Goal: Transaction & Acquisition: Purchase product/service

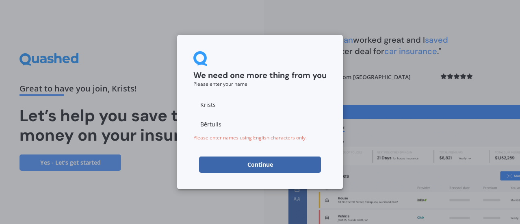
click at [248, 165] on button "Continue" at bounding box center [260, 165] width 122 height 16
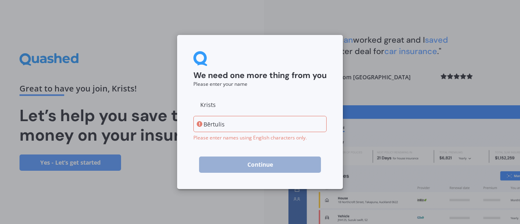
click at [210, 125] on input "Bērtulis" at bounding box center [260, 124] width 133 height 16
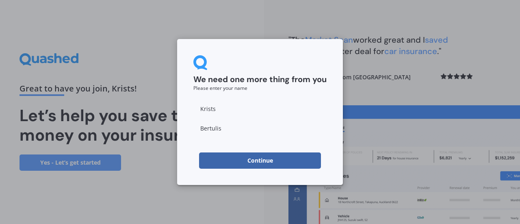
type input "Bertulis"
click at [261, 165] on button "Continue" at bounding box center [260, 160] width 122 height 16
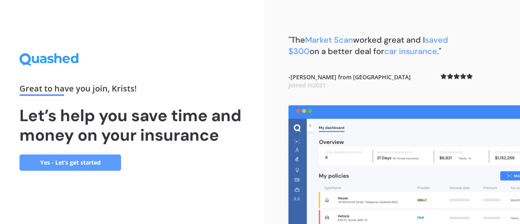
click at [85, 163] on link "Yes - Let’s get started" at bounding box center [71, 163] width 102 height 16
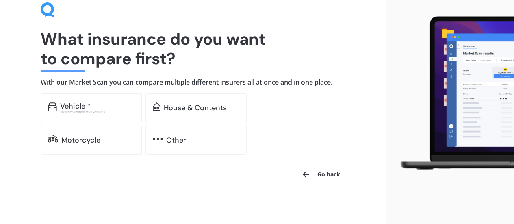
scroll to position [39, 0]
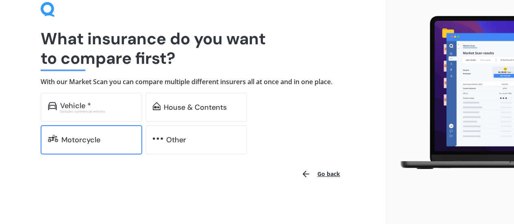
click at [96, 136] on div "Motorcycle" at bounding box center [80, 140] width 39 height 8
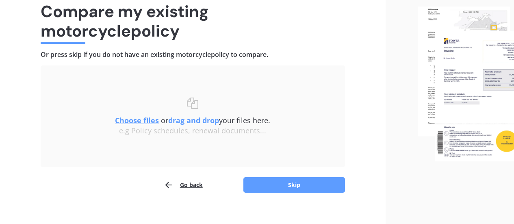
scroll to position [75, 0]
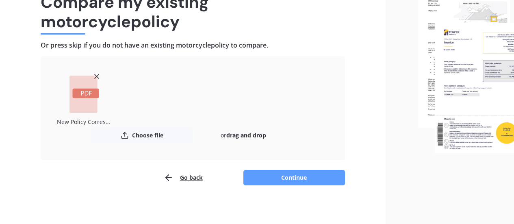
click at [281, 175] on button "Continue" at bounding box center [295, 177] width 102 height 15
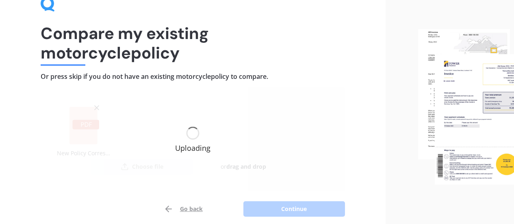
scroll to position [35, 0]
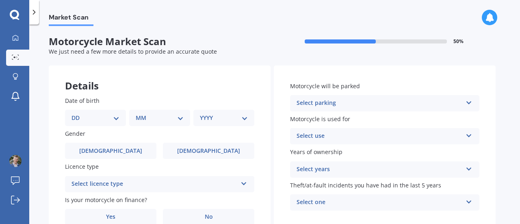
click at [94, 118] on select "DD 01 02 03 04 05 06 07 08 09 10 11 12 13 14 15 16 17 18 19 20 21 22 23 24 25 2…" at bounding box center [96, 117] width 48 height 9
select select "07"
click at [78, 113] on select "DD 01 02 03 04 05 06 07 08 09 10 11 12 13 14 15 16 17 18 19 20 21 22 23 24 25 2…" at bounding box center [96, 117] width 48 height 9
click at [158, 117] on select "MM 01 02 03 04 05 06 07 08 09 10 11 12" at bounding box center [161, 117] width 45 height 9
select select "08"
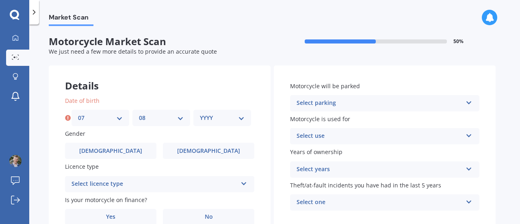
click at [139, 113] on select "MM 01 02 03 04 05 06 07 08 09 10 11 12" at bounding box center [161, 117] width 45 height 9
click at [209, 119] on select "YYYY 2025 2024 2023 2022 2021 2020 2019 2018 2017 2016 2015 2014 2013 2012 2011…" at bounding box center [222, 117] width 45 height 9
select select "1989"
click at [200, 113] on select "YYYY 2025 2024 2023 2022 2021 2020 2019 2018 2017 2016 2015 2014 2013 2012 2011…" at bounding box center [222, 117] width 45 height 9
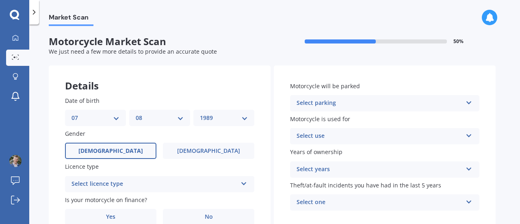
click at [113, 155] on label "[DEMOGRAPHIC_DATA]" at bounding box center [110, 151] width 91 height 16
click at [0, 0] on input "[DEMOGRAPHIC_DATA]" at bounding box center [0, 0] width 0 height 0
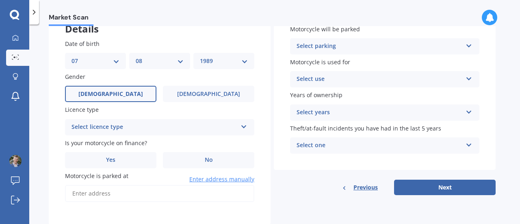
scroll to position [80, 0]
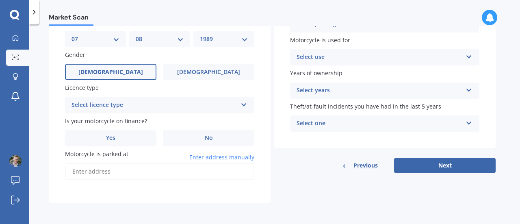
click at [151, 109] on div "Select licence type" at bounding box center [155, 105] width 166 height 10
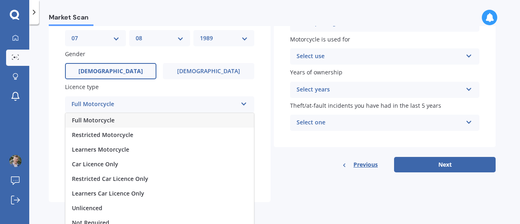
click at [147, 121] on div "Full Motorcycle" at bounding box center [159, 120] width 189 height 15
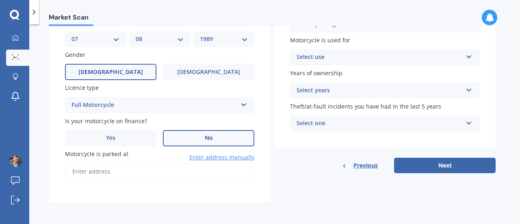
click at [202, 137] on label "No" at bounding box center [208, 138] width 91 height 16
click at [0, 0] on input "No" at bounding box center [0, 0] width 0 height 0
click at [211, 159] on span "Enter address manually" at bounding box center [221, 157] width 65 height 8
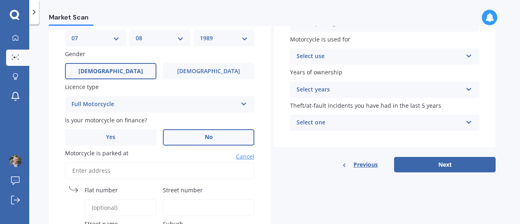
click at [148, 178] on input "Motorcycle is parked at" at bounding box center [159, 170] width 189 height 17
type input "[STREET_ADDRESS][PERSON_NAME][PERSON_NAME]"
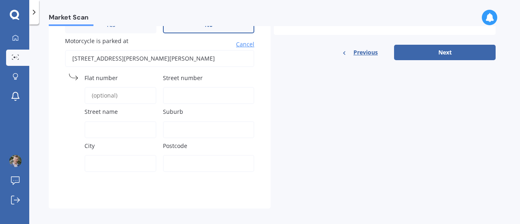
scroll to position [199, 0]
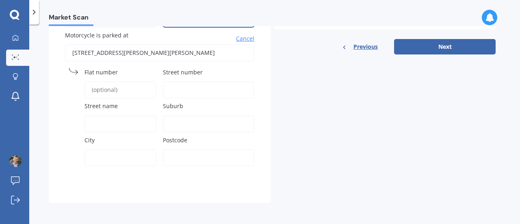
click at [180, 93] on input "Street number" at bounding box center [208, 89] width 91 height 17
type input "22 [PERSON_NAME]"
type input "Orewa"
type input "0932"
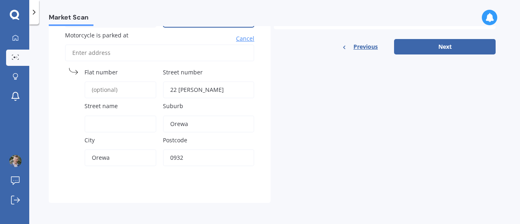
drag, startPoint x: 199, startPoint y: 89, endPoint x: 179, endPoint y: 86, distance: 20.6
click at [179, 86] on input "22 [PERSON_NAME]" at bounding box center [208, 89] width 91 height 17
type input "22"
click at [109, 125] on input "Street name" at bounding box center [121, 123] width 72 height 17
paste input "[PERSON_NAME]"
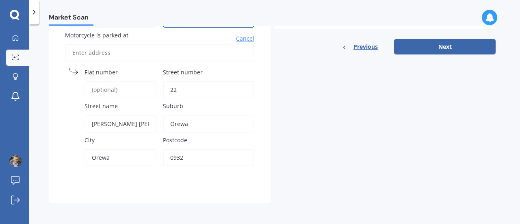
type input "[PERSON_NAME] [PERSON_NAME] Place"
click at [61, 163] on div "Date of birth DD 01 02 03 04 05 06 07 08 09 10 11 12 13 14 15 16 17 18 19 20 21…" at bounding box center [160, 42] width 222 height 320
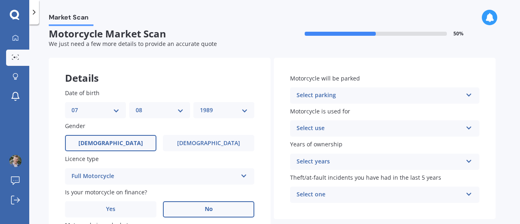
scroll to position [0, 0]
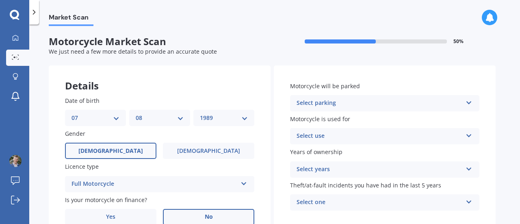
click at [328, 101] on div "Select parking" at bounding box center [380, 103] width 166 height 10
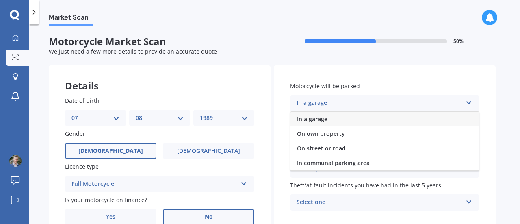
click at [336, 123] on div "In a garage" at bounding box center [385, 119] width 189 height 15
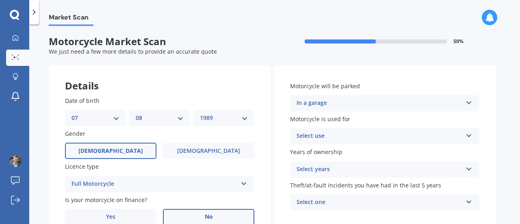
click at [341, 102] on div "In a garage" at bounding box center [380, 103] width 166 height 10
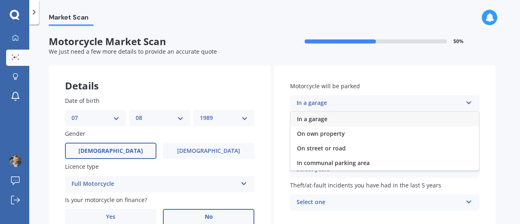
click at [341, 102] on div "In a garage" at bounding box center [380, 103] width 166 height 10
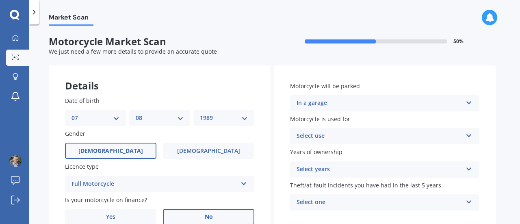
click at [341, 135] on div "Select use" at bounding box center [380, 136] width 166 height 10
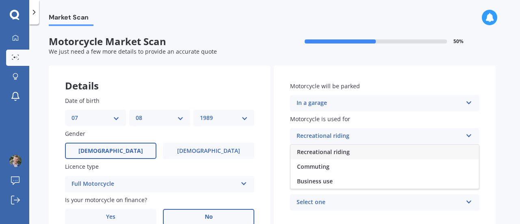
click at [348, 155] on span "Recreational riding" at bounding box center [323, 152] width 53 height 8
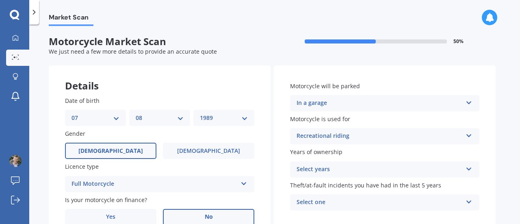
click at [344, 164] on div "Select years Less than 1 1 2 or more" at bounding box center [384, 169] width 189 height 16
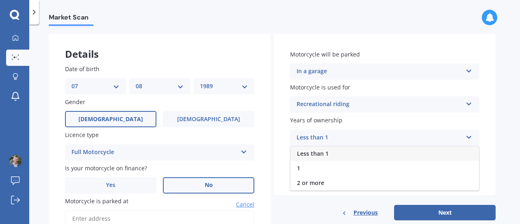
scroll to position [41, 0]
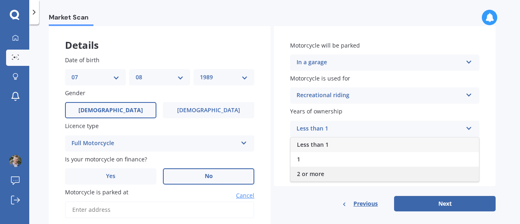
click at [344, 171] on div "2 or more" at bounding box center [385, 174] width 189 height 15
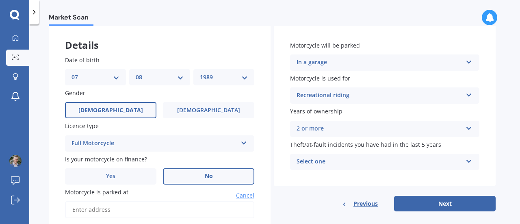
click at [335, 163] on div "Select one" at bounding box center [380, 162] width 166 height 10
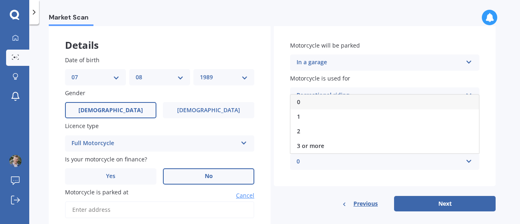
click at [335, 163] on div "0" at bounding box center [380, 162] width 166 height 10
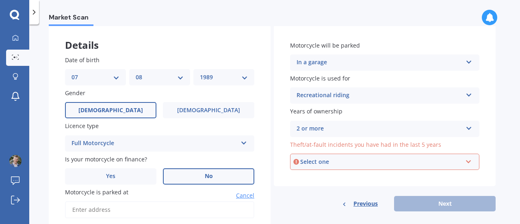
click at [335, 163] on div "Select one" at bounding box center [381, 161] width 162 height 9
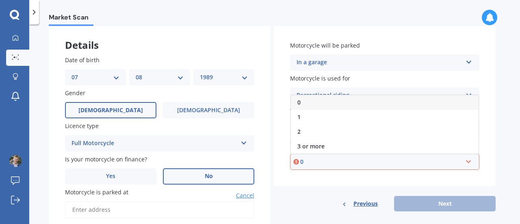
click at [326, 103] on div "0" at bounding box center [385, 102] width 188 height 15
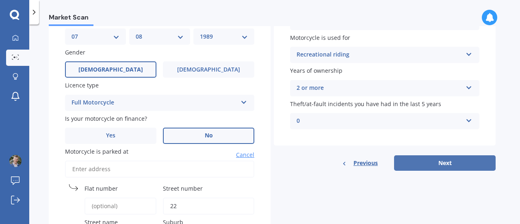
click at [438, 164] on button "Next" at bounding box center [445, 162] width 102 height 15
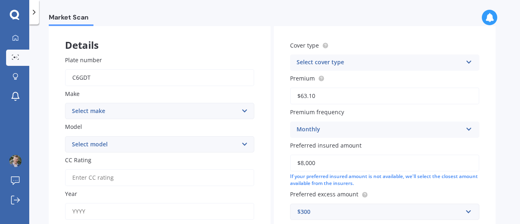
scroll to position [81, 0]
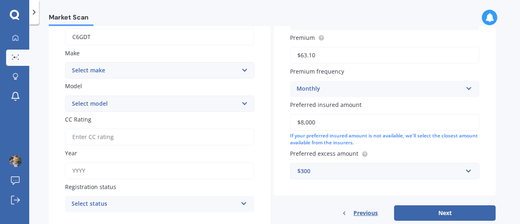
click at [324, 120] on input "$8,000" at bounding box center [384, 122] width 189 height 17
click at [305, 121] on input "$8,000" at bounding box center [384, 122] width 189 height 17
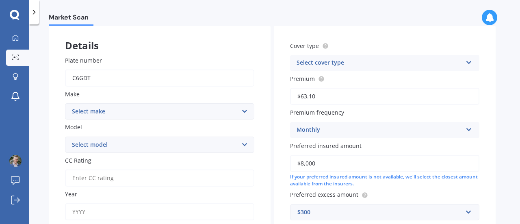
scroll to position [27, 0]
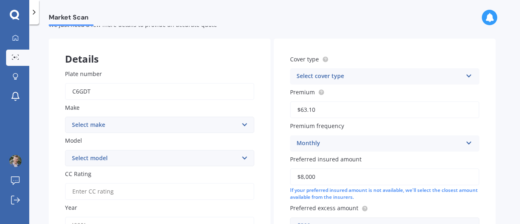
click at [118, 123] on select "Select make Ace Adly Aeon AJP American Iron Horse Aprilia Arrow Baotian [PERSON…" at bounding box center [159, 125] width 189 height 16
select select "Benelli"
click at [65, 117] on select "Select make Ace Adly Aeon AJP American Iron Horse Aprilia Arrow Baotian [PERSON…" at bounding box center [159, 125] width 189 height 16
click at [106, 149] on div "Model Select model" at bounding box center [159, 151] width 189 height 30
click at [108, 159] on select "Select model 49X BN BN-GT BN-GTS BN-I BN-R BN-RS BN-S BX C Caffe Nero Leoncino …" at bounding box center [159, 158] width 189 height 16
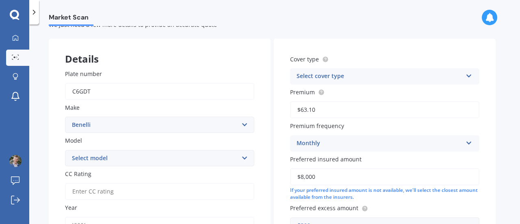
click at [59, 151] on div "Plate number C6GDT Make Select make Ace Adly Aeon AJP American Iron Horse April…" at bounding box center [160, 168] width 222 height 230
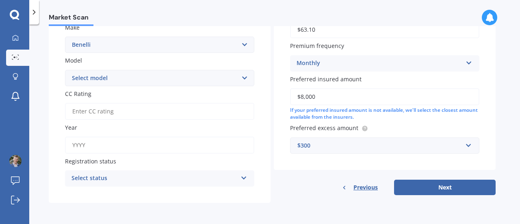
click at [112, 145] on input "Year" at bounding box center [159, 145] width 189 height 17
type input "2021"
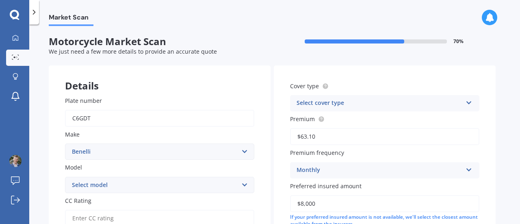
scroll to position [41, 0]
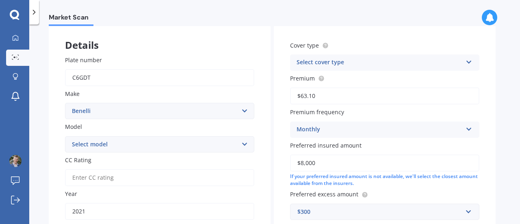
click at [327, 62] on div "Select cover type" at bounding box center [380, 63] width 166 height 10
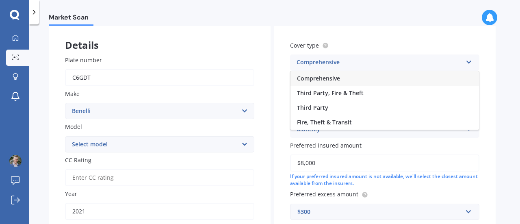
click at [332, 81] on span "Comprehensive" at bounding box center [318, 78] width 43 height 8
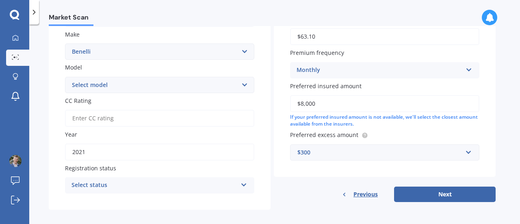
scroll to position [108, 0]
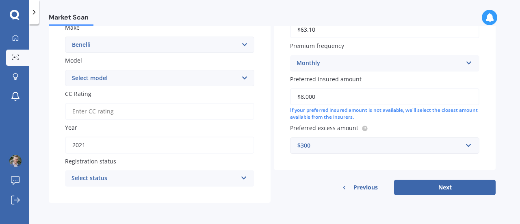
click at [441, 190] on button "Next" at bounding box center [445, 187] width 102 height 15
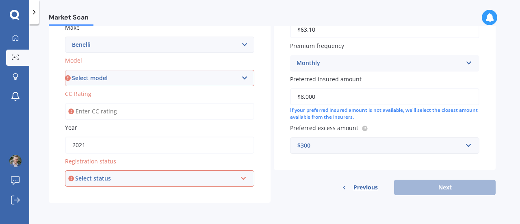
click at [96, 79] on select "Select model 49X BN BN-GT BN-GTS BN-I BN-R BN-RS BN-S BX C Caffe Nero Leoncino …" at bounding box center [159, 78] width 189 height 16
select select "Leoncino"
click at [65, 70] on select "Select model 49X BN BN-GT BN-GTS BN-I BN-R BN-RS BN-S BX C Caffe Nero Leoncino …" at bounding box center [159, 78] width 189 height 16
click at [108, 111] on input "CC Rating" at bounding box center [159, 111] width 189 height 17
type input "500"
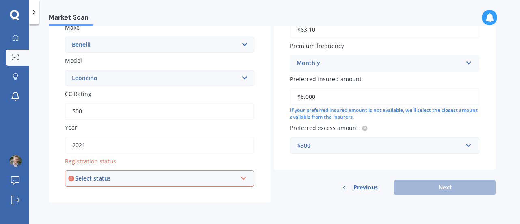
click at [50, 123] on div "Plate number C6GDT Make Select make Ace Adly Aeon AJP American Iron Horse April…" at bounding box center [160, 88] width 222 height 230
click at [94, 81] on select "Select model 49X BN BN-GT BN-GTS BN-I BN-R BN-RS BN-S BX C Caffe Nero Leoncino …" at bounding box center [159, 78] width 189 height 16
click at [51, 118] on div "Plate number C6GDT Make Select make Ace Adly Aeon AJP American Iron Horse April…" at bounding box center [160, 88] width 222 height 230
click at [118, 177] on div "Select status" at bounding box center [156, 178] width 162 height 9
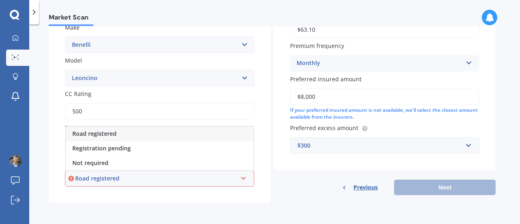
click at [120, 134] on div "Road registered" at bounding box center [160, 133] width 188 height 15
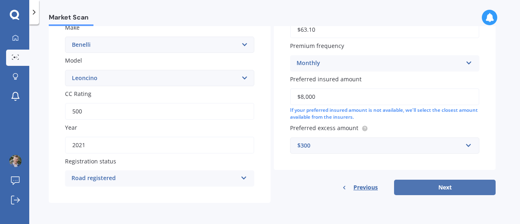
click at [454, 192] on button "Next" at bounding box center [445, 187] width 102 height 15
select select "07"
select select "08"
select select "1989"
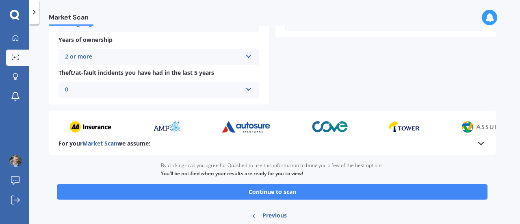
scroll to position [433, 0]
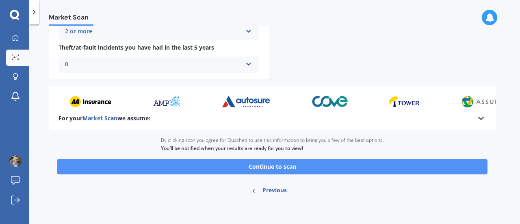
click at [285, 169] on button "Continue to scan" at bounding box center [272, 166] width 431 height 15
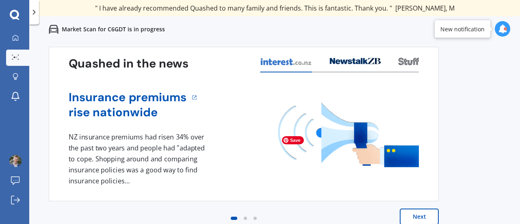
scroll to position [39, 0]
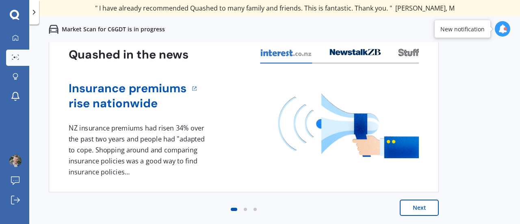
click at [420, 211] on button "Next" at bounding box center [419, 208] width 39 height 16
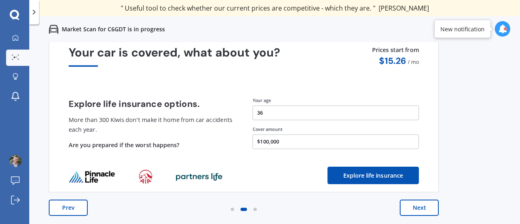
click at [420, 210] on button "Next" at bounding box center [419, 208] width 39 height 16
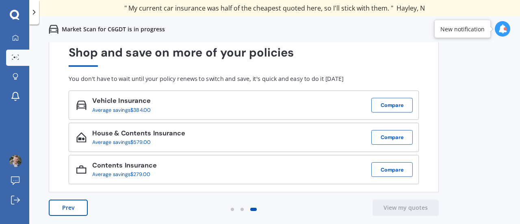
scroll to position [0, 0]
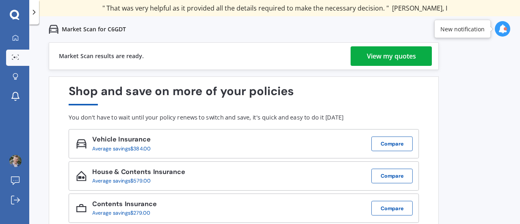
click at [387, 56] on div "View my quotes" at bounding box center [391, 56] width 49 height 20
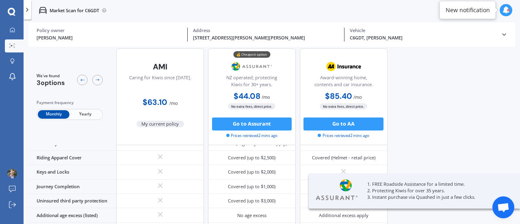
scroll to position [51, 0]
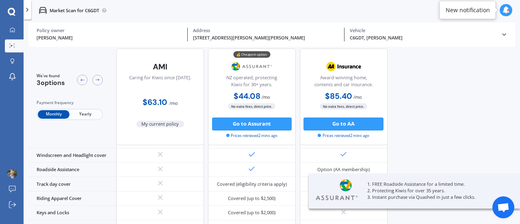
click at [464, 145] on div "We've found 3 options Payment frequency Monthly Yearly Caring for Kiwis since […" at bounding box center [274, 96] width 492 height 177
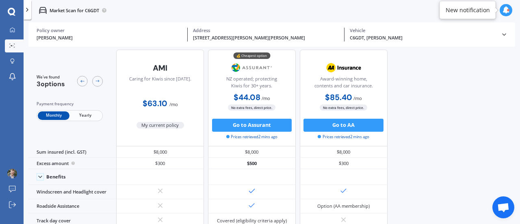
scroll to position [0, 0]
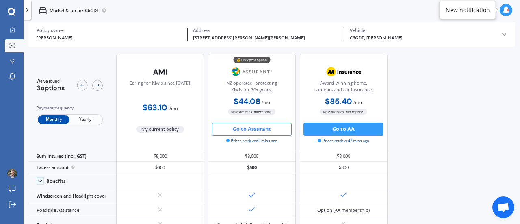
click at [238, 129] on button "Go to Assurant" at bounding box center [252, 129] width 80 height 13
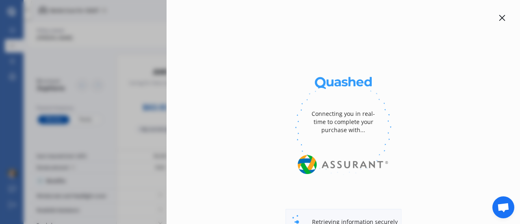
select select "Yearly"
select select "full"
select select "Auckland [GEOGRAPHIC_DATA] / [PERSON_NAME] / [GEOGRAPHIC_DATA]"
select select "In a garage"
select select "Benelli"
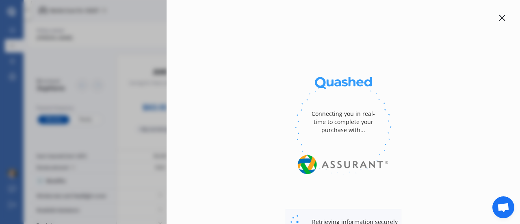
select select "Leoncino"
select select "2021"
select select "roadregistered"
select select "Recreational riding"
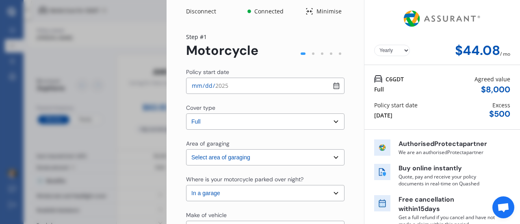
select select "Monthly"
click at [198, 85] on input "[DATE]" at bounding box center [265, 86] width 159 height 16
type input "[DATE]"
click at [209, 120] on select "Select cover type Full 3rd Party Fire & Theft Storage cover" at bounding box center [265, 121] width 159 height 16
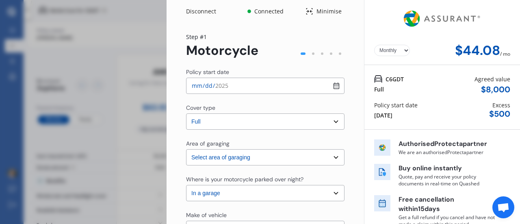
click at [216, 161] on select "Select area of garaging [GEOGRAPHIC_DATA] [GEOGRAPHIC_DATA] [GEOGRAPHIC_DATA] /…" at bounding box center [265, 157] width 159 height 16
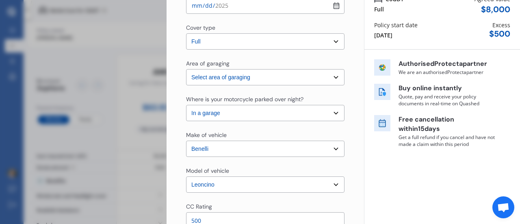
scroll to position [81, 0]
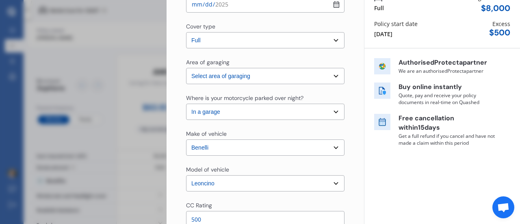
click at [216, 111] on select "Select In a garage On own property On street or road In communal parking area" at bounding box center [265, 112] width 159 height 16
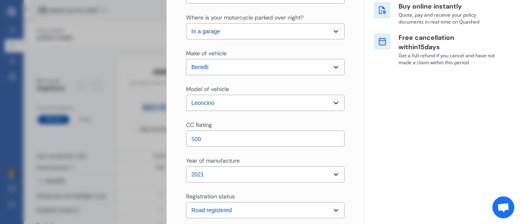
scroll to position [163, 0]
click at [216, 100] on select "Select model 49X BN BN-GT BN-GTS BN-I BN-R BN-RS BN-S BX C Caffe Nero Leoncino …" at bounding box center [265, 102] width 159 height 16
select select "C"
click at [186, 94] on select "Select model 49X BN BN-GT BN-GTS BN-I BN-R BN-RS BN-S BX C Caffe Nero Leoncino …" at bounding box center [265, 102] width 159 height 16
click at [231, 105] on select "Select model 49X BN BN-GT BN-GTS BN-I BN-R BN-RS BN-S BX C Caffe Nero Leoncino …" at bounding box center [265, 102] width 159 height 16
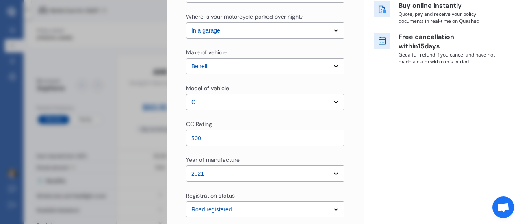
click at [177, 62] on div "Yearly Monthly $44.08 / mo Step # 1 Motorcycle Policy start date [DATE] Cover t…" at bounding box center [266, 139] width 198 height 559
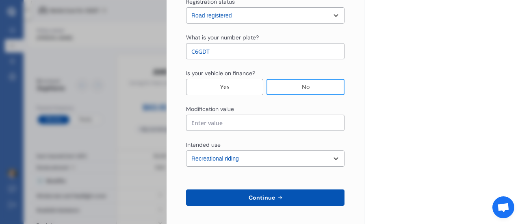
scroll to position [358, 0]
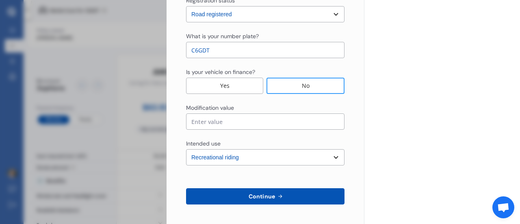
click at [200, 161] on select "Select Recreational riding Commuting Business use" at bounding box center [265, 157] width 159 height 16
click at [259, 195] on span "Continue" at bounding box center [262, 196] width 30 height 7
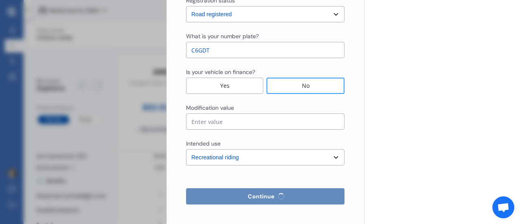
select select "Mr"
select select "07"
select select "08"
select select "1989"
select select "Full Motorcycle"
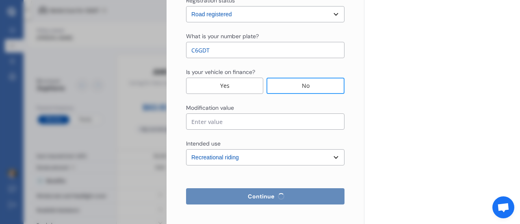
select select "2 or more"
select select "[GEOGRAPHIC_DATA]"
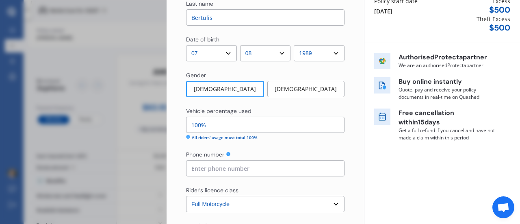
scroll to position [122, 0]
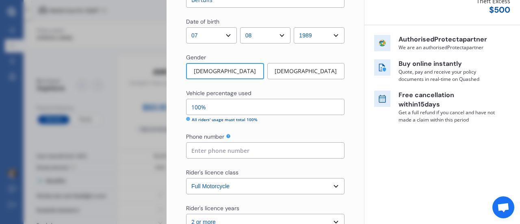
click at [224, 153] on input at bounding box center [265, 150] width 159 height 16
type input "0225827053"
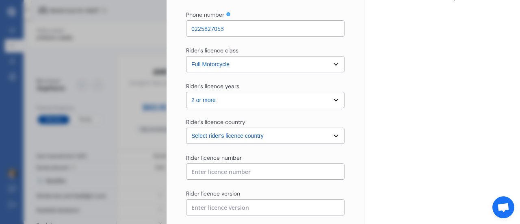
scroll to position [285, 0]
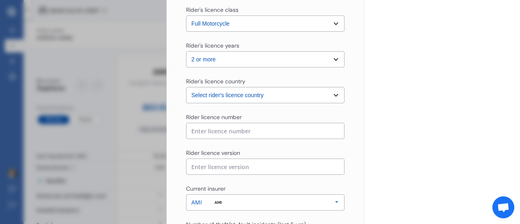
click at [219, 133] on input at bounding box center [265, 131] width 159 height 16
type input "d"
type input "DT715747"
click at [231, 170] on input "text" at bounding box center [265, 167] width 159 height 16
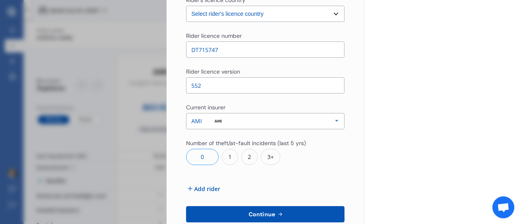
scroll to position [407, 0]
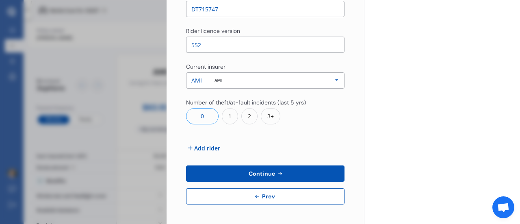
type input "552"
click at [247, 172] on span "Continue" at bounding box center [262, 173] width 30 height 7
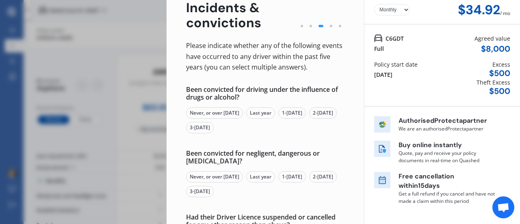
scroll to position [0, 0]
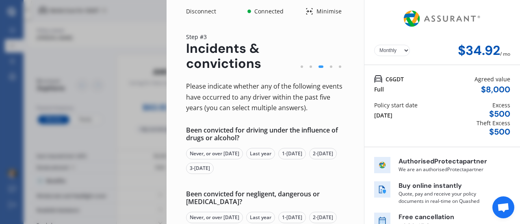
click at [203, 156] on div "Never, or over [DATE]" at bounding box center [214, 153] width 57 height 11
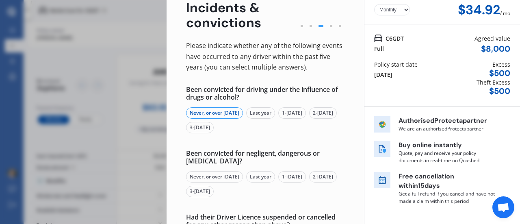
scroll to position [81, 0]
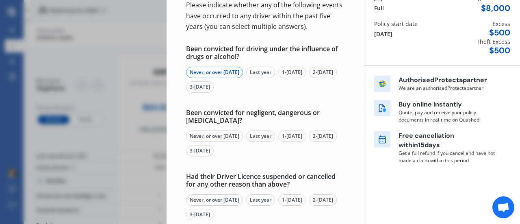
click at [201, 137] on div "Never, or over [DATE]" at bounding box center [214, 136] width 57 height 11
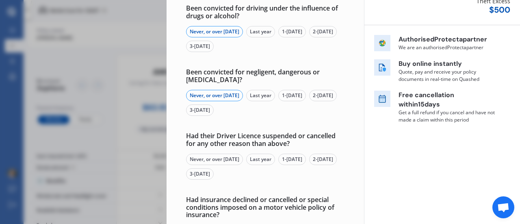
click at [205, 157] on div "Never, or over [DATE]" at bounding box center [214, 159] width 57 height 11
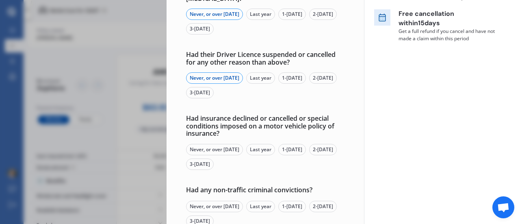
click at [202, 151] on div "Never, or over [DATE]" at bounding box center [214, 149] width 57 height 11
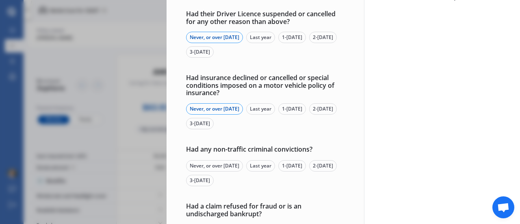
click at [203, 166] on div "Never, or over [DATE]" at bounding box center [214, 165] width 57 height 11
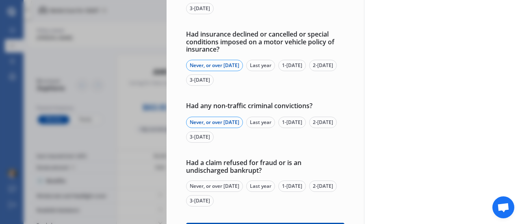
scroll to position [325, 0]
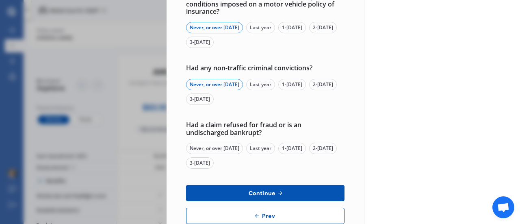
click at [203, 148] on div "Never, or over [DATE]" at bounding box center [214, 148] width 57 height 11
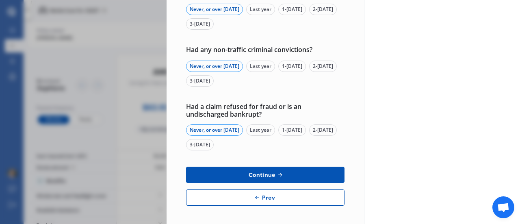
scroll to position [345, 0]
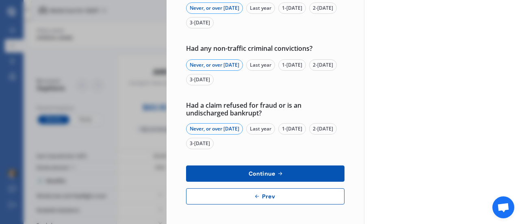
click at [257, 171] on span "Continue" at bounding box center [262, 173] width 30 height 7
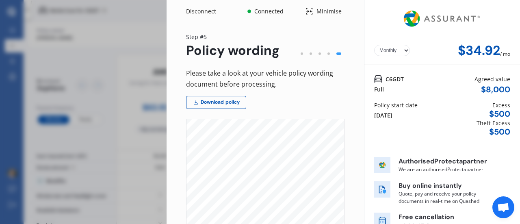
scroll to position [0, 0]
click at [218, 101] on link "Download policy" at bounding box center [216, 102] width 60 height 13
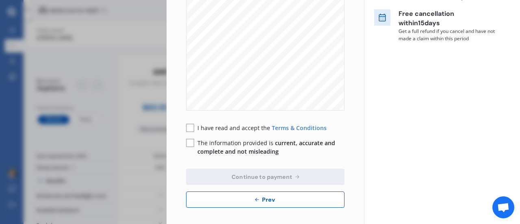
scroll to position [207, 0]
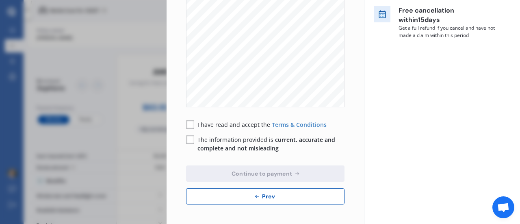
click at [218, 128] on span "I have read and accept the" at bounding box center [235, 125] width 74 height 8
click at [195, 139] on div "The information provided is current, accurate and complete and not misleading" at bounding box center [265, 143] width 159 height 17
click at [189, 141] on rect at bounding box center [190, 140] width 8 height 8
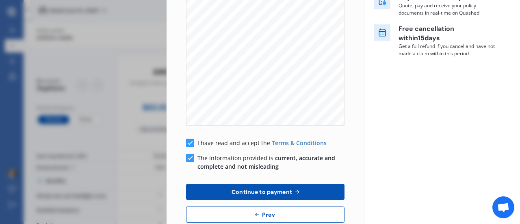
scroll to position [203, 0]
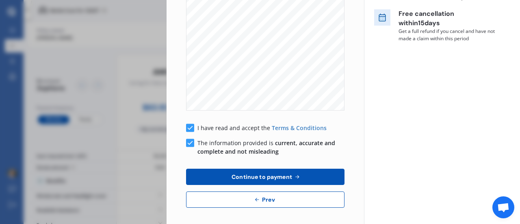
click at [274, 179] on span "Continue to payment" at bounding box center [262, 177] width 64 height 7
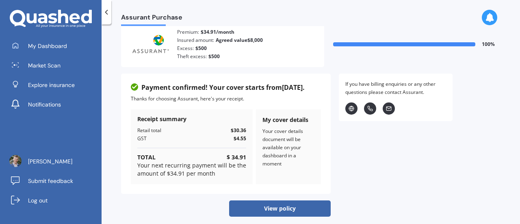
scroll to position [22, 0]
